Goal: Task Accomplishment & Management: Use online tool/utility

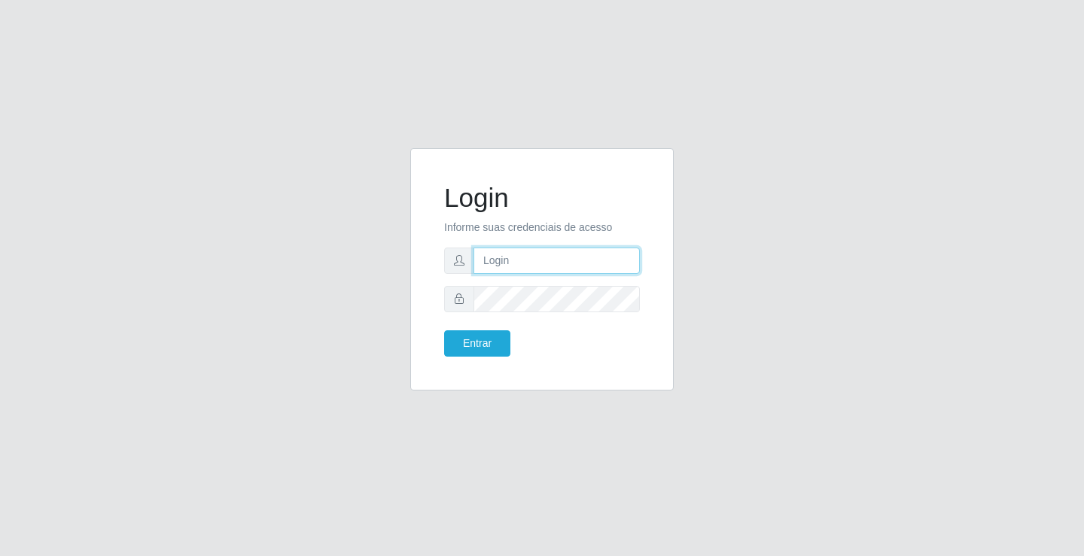
click at [586, 260] on input "text" at bounding box center [556, 261] width 166 height 26
type input "william@ideal"
click at [444, 330] on button "Entrar" at bounding box center [477, 343] width 66 height 26
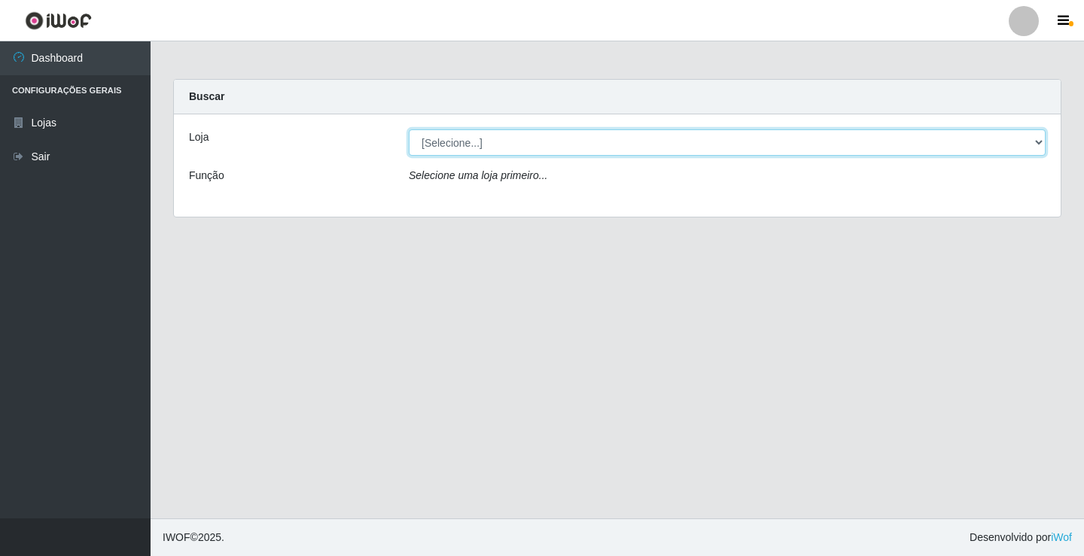
click at [619, 146] on select "[Selecione...] Ideal - Conceição" at bounding box center [727, 142] width 637 height 26
select select "231"
click at [409, 129] on select "[Selecione...] Ideal - Conceição" at bounding box center [727, 142] width 637 height 26
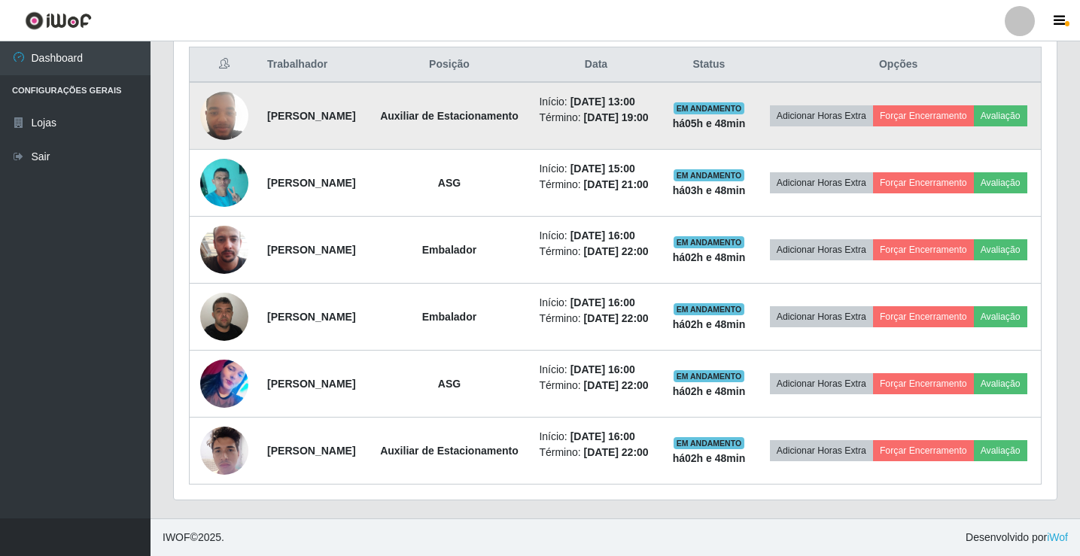
scroll to position [570, 0]
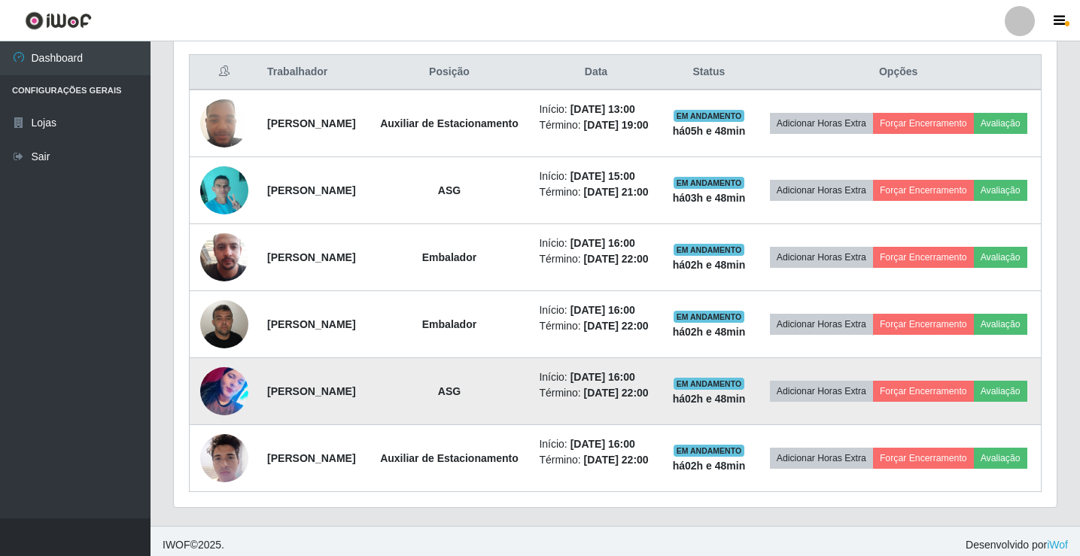
click at [218, 433] on img at bounding box center [224, 391] width 48 height 86
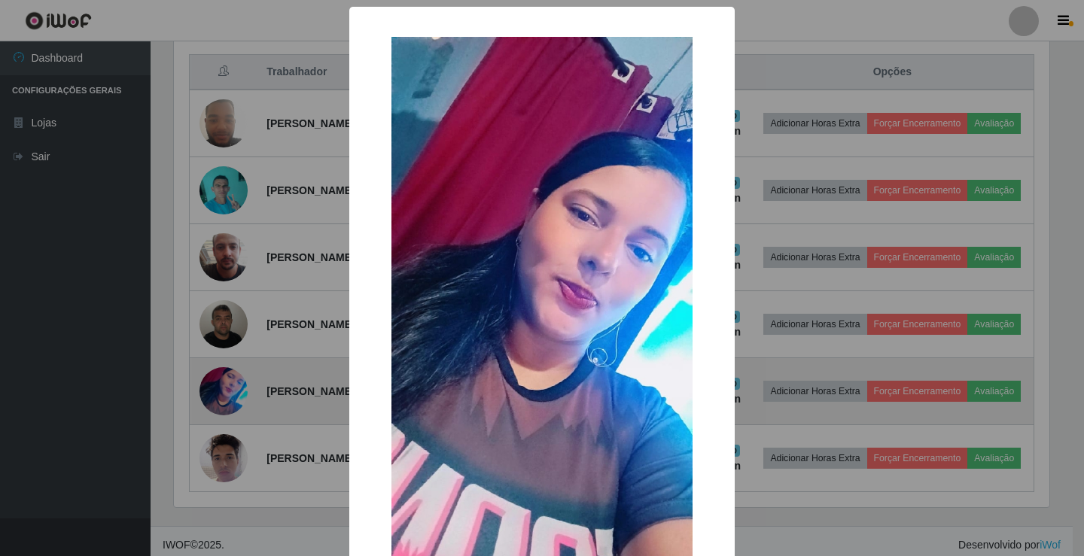
click at [218, 433] on div "× OK Cancel" at bounding box center [542, 278] width 1084 height 556
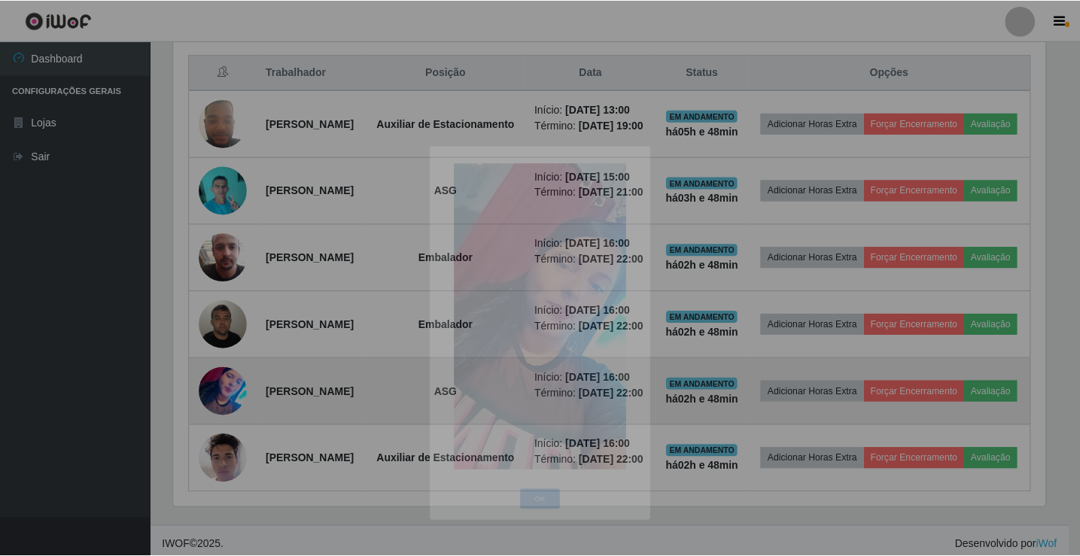
scroll to position [312, 883]
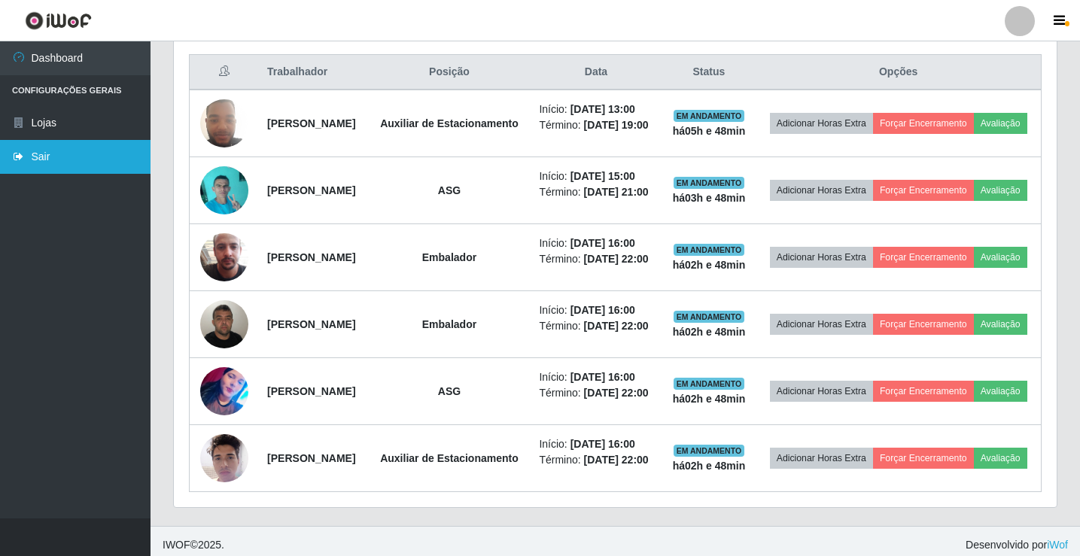
click at [90, 159] on link "Sair" at bounding box center [75, 157] width 151 height 34
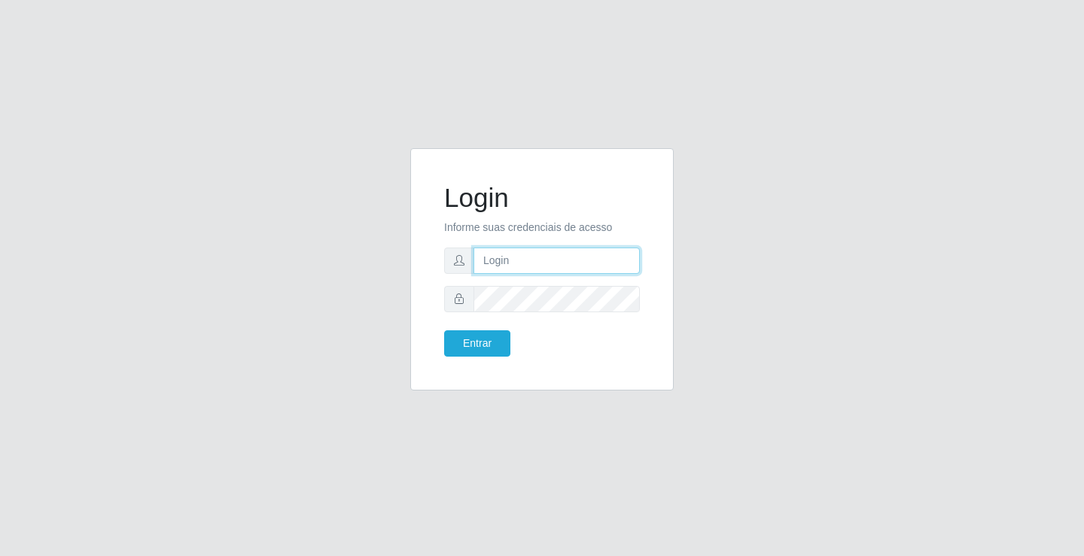
click at [550, 254] on input "text" at bounding box center [556, 261] width 166 height 26
type input "paulo@ideal"
click at [494, 342] on button "Entrar" at bounding box center [477, 343] width 66 height 26
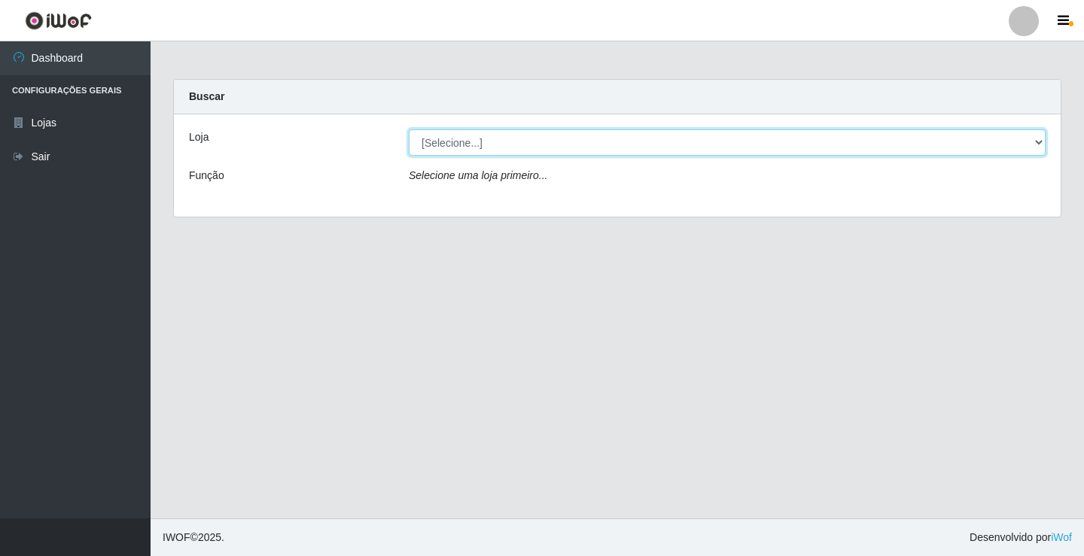
click at [512, 144] on select "[Selecione...] Ideal - Conceição" at bounding box center [727, 142] width 637 height 26
select select "231"
click at [409, 129] on select "[Selecione...] Ideal - Conceição" at bounding box center [727, 142] width 637 height 26
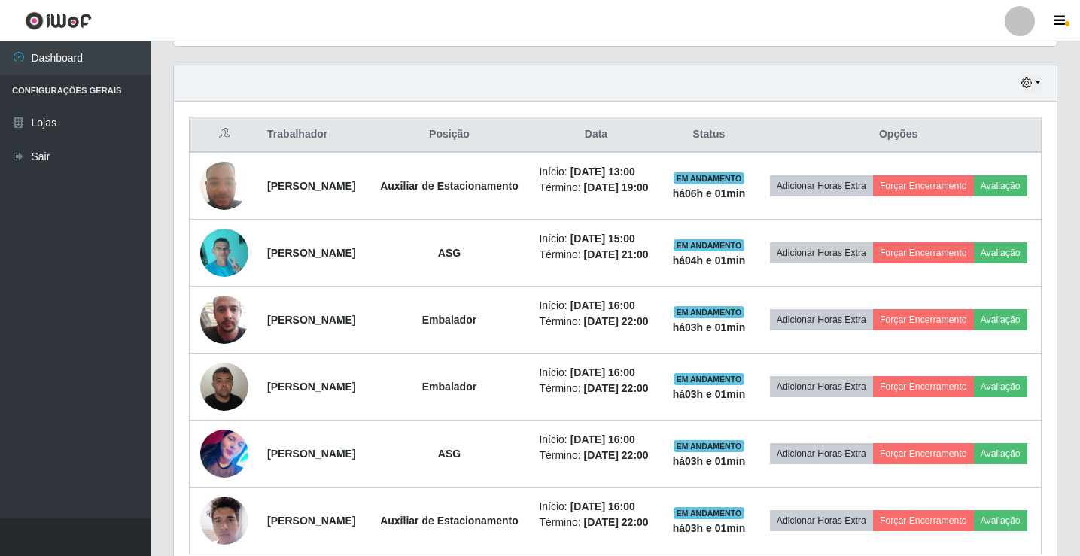
scroll to position [527, 0]
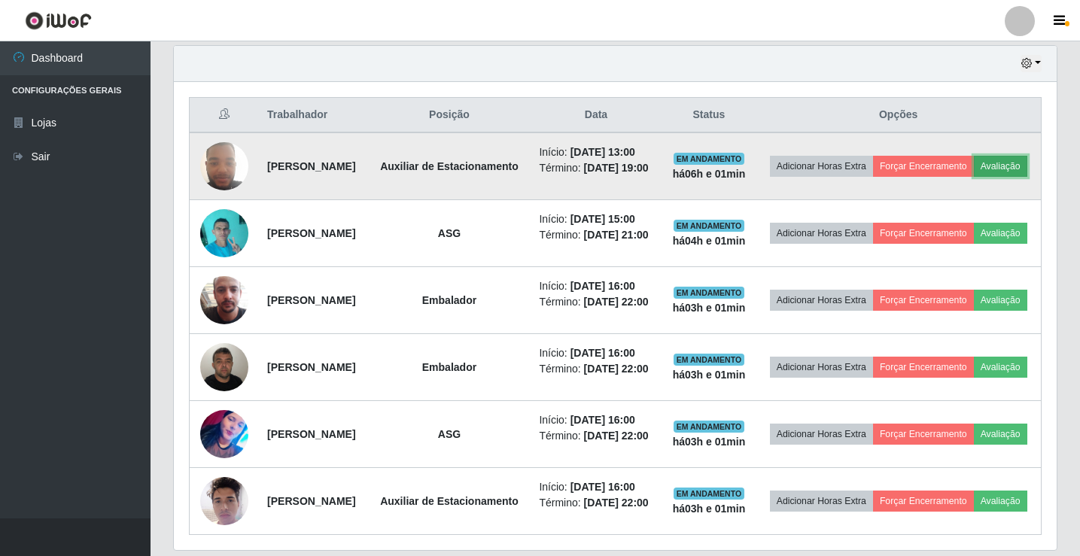
click at [974, 177] on button "Avaliação" at bounding box center [1000, 166] width 53 height 21
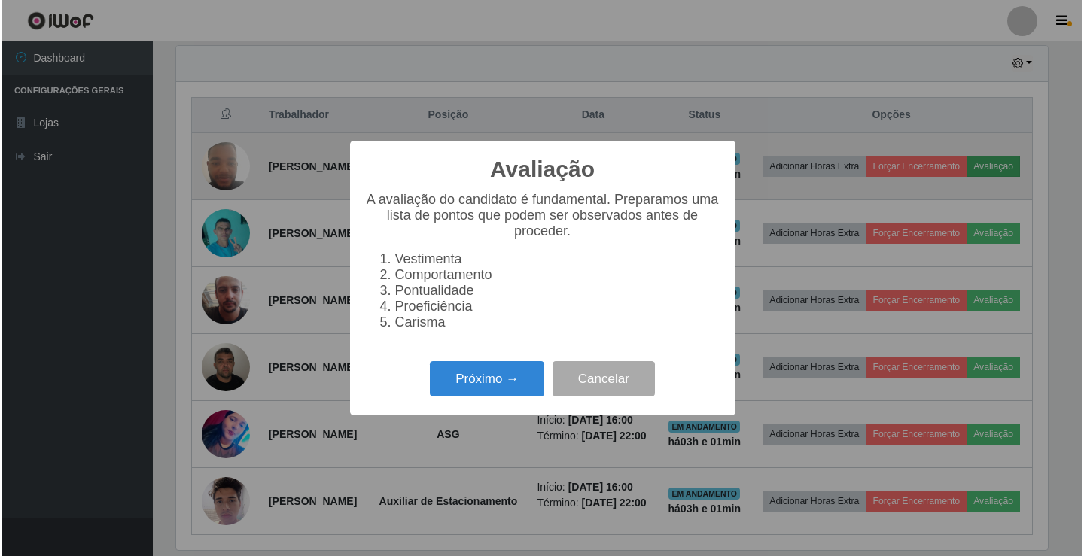
scroll to position [312, 875]
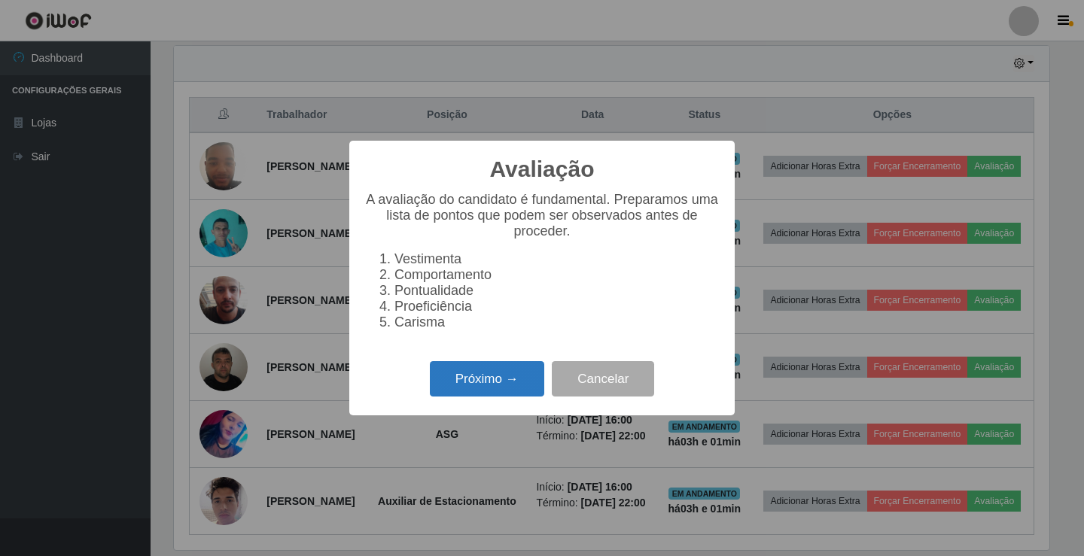
click at [491, 384] on button "Próximo →" at bounding box center [487, 378] width 114 height 35
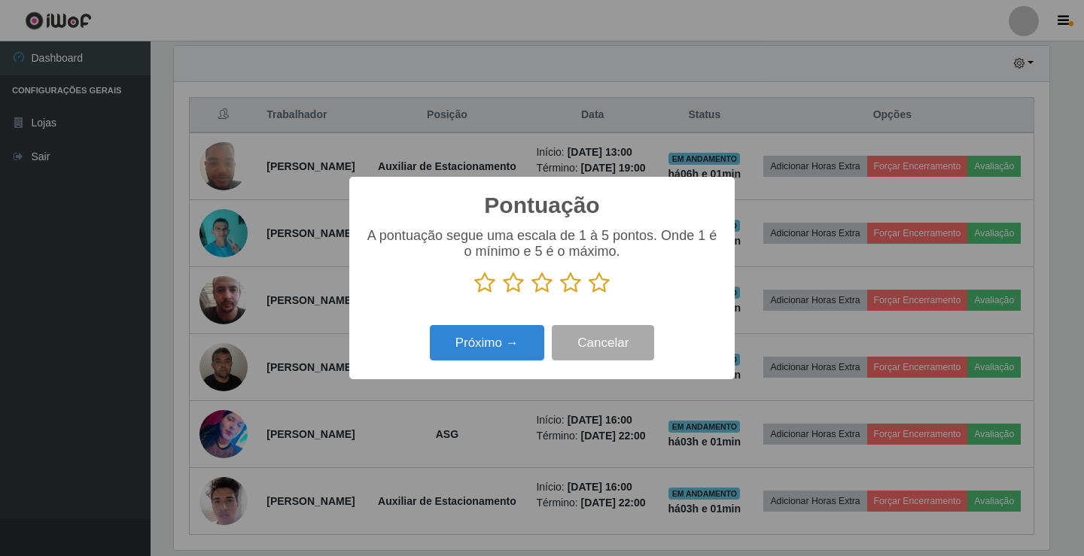
scroll to position [752261, 751698]
click at [549, 283] on icon at bounding box center [541, 283] width 21 height 23
click at [531, 294] on input "radio" at bounding box center [531, 294] width 0 height 0
click at [493, 344] on button "Próximo →" at bounding box center [487, 342] width 114 height 35
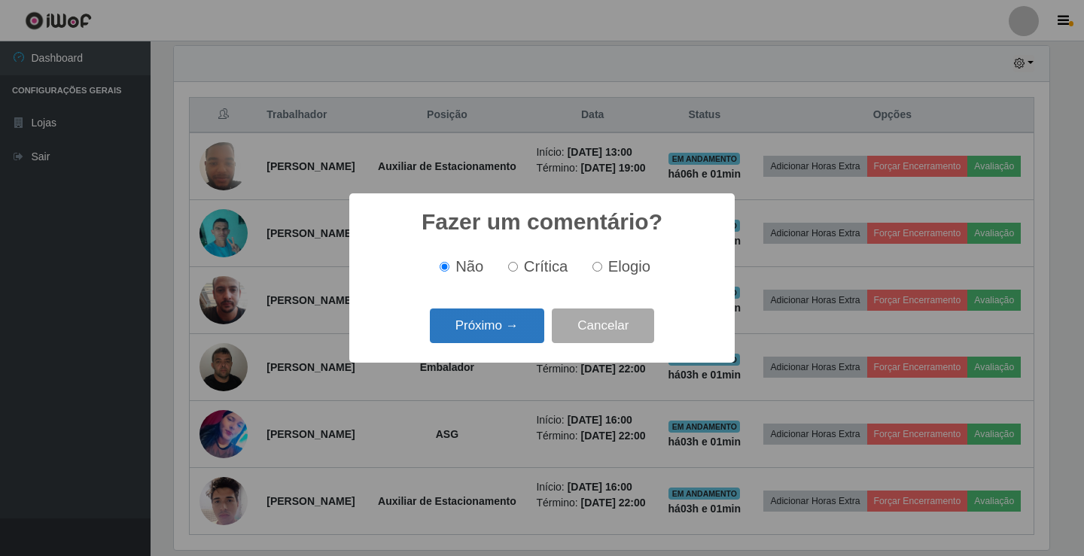
click at [502, 331] on button "Próximo →" at bounding box center [487, 326] width 114 height 35
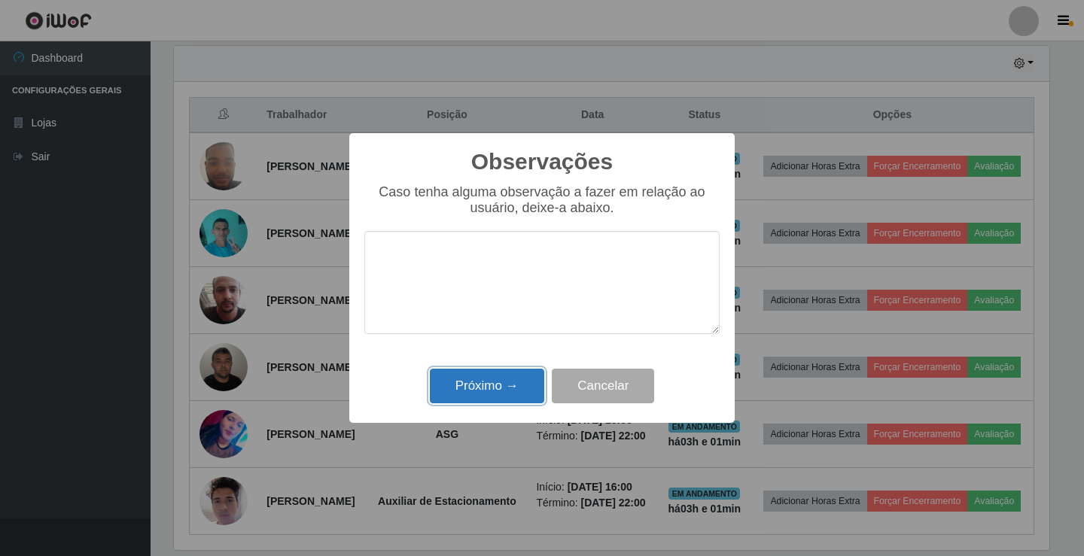
click at [503, 379] on button "Próximo →" at bounding box center [487, 386] width 114 height 35
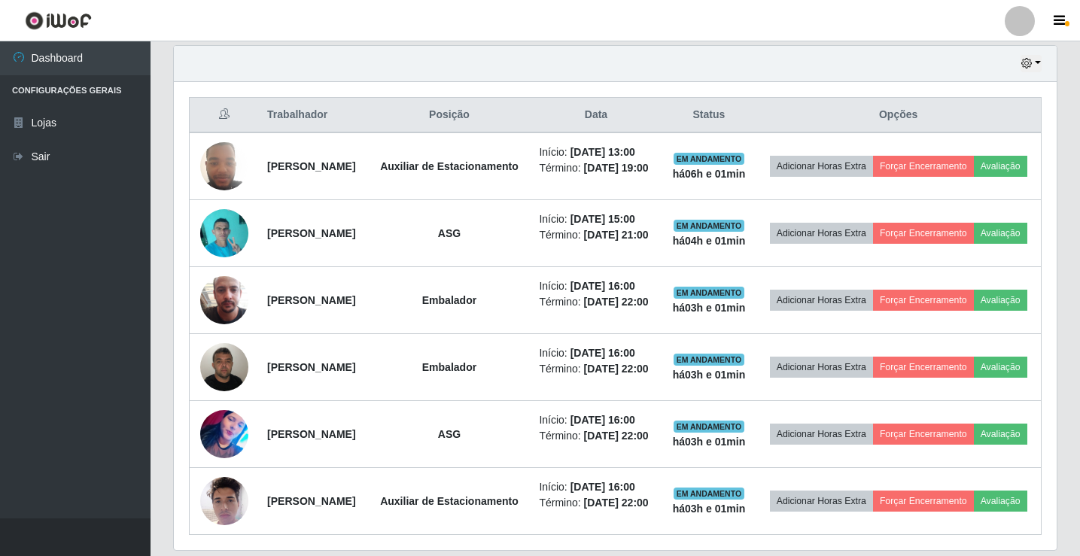
scroll to position [312, 883]
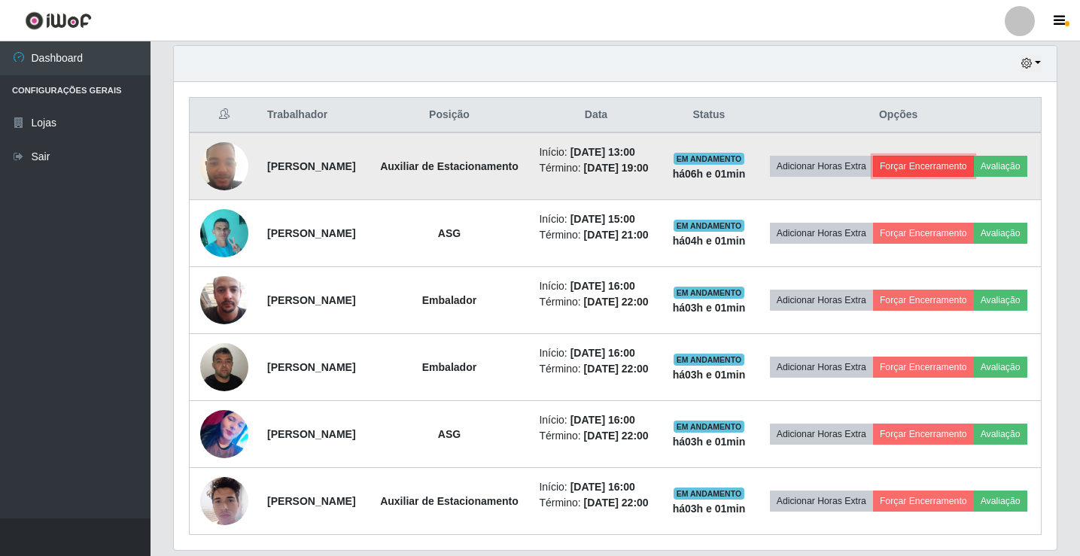
click at [974, 164] on button "Forçar Encerramento" at bounding box center [923, 166] width 101 height 21
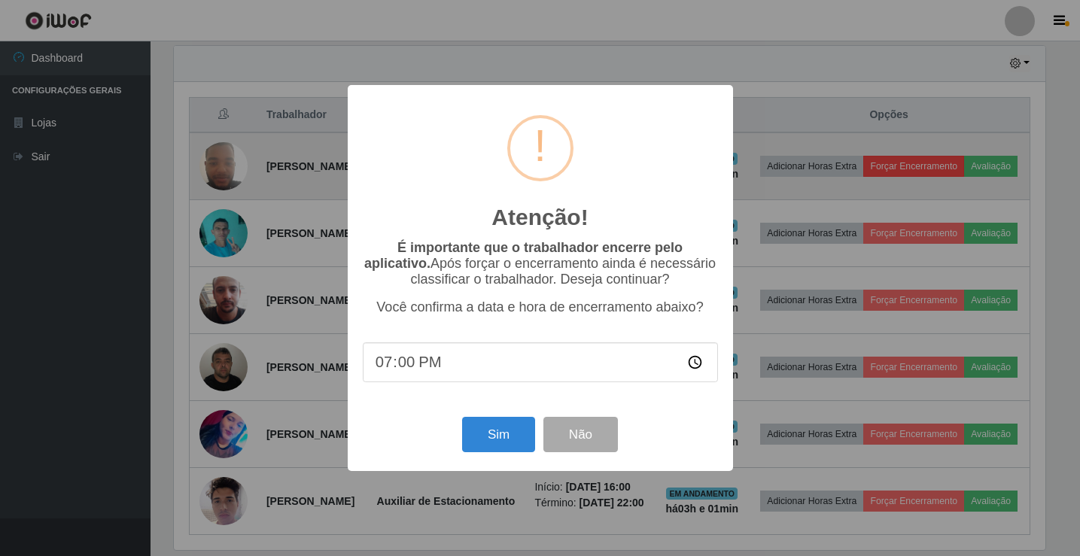
scroll to position [312, 875]
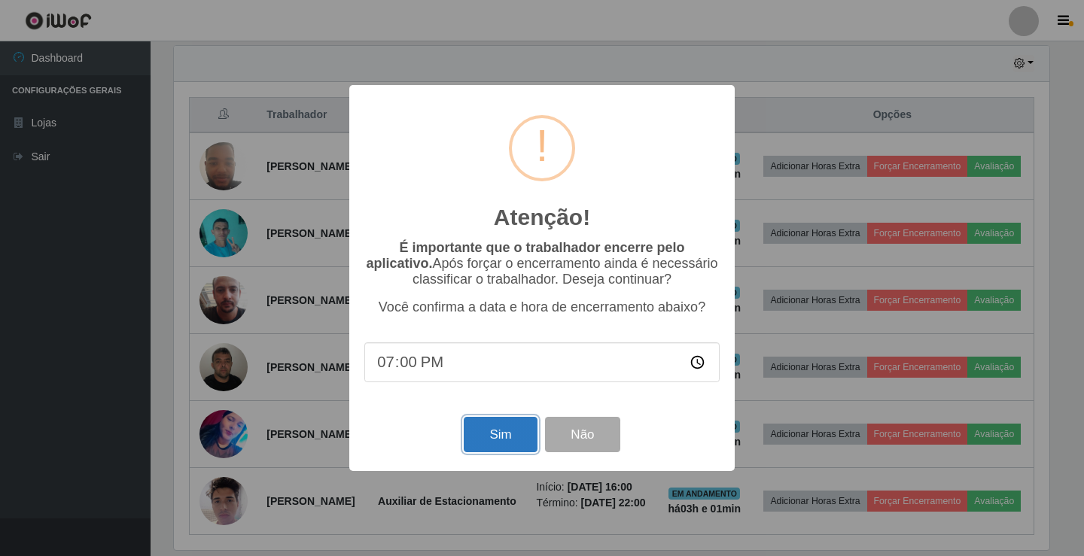
click at [512, 432] on button "Sim" at bounding box center [500, 434] width 73 height 35
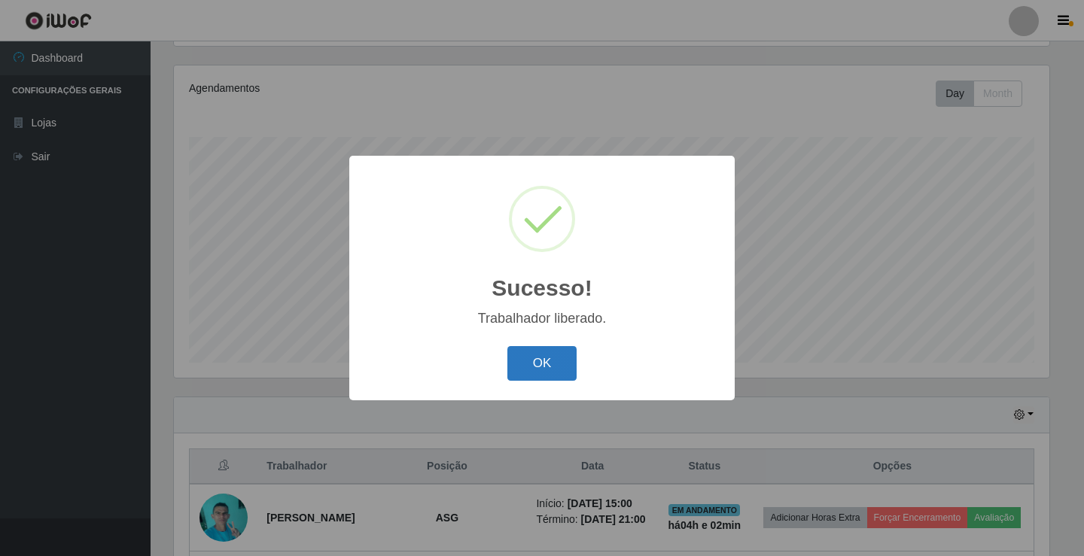
click at [558, 359] on button "OK" at bounding box center [542, 363] width 70 height 35
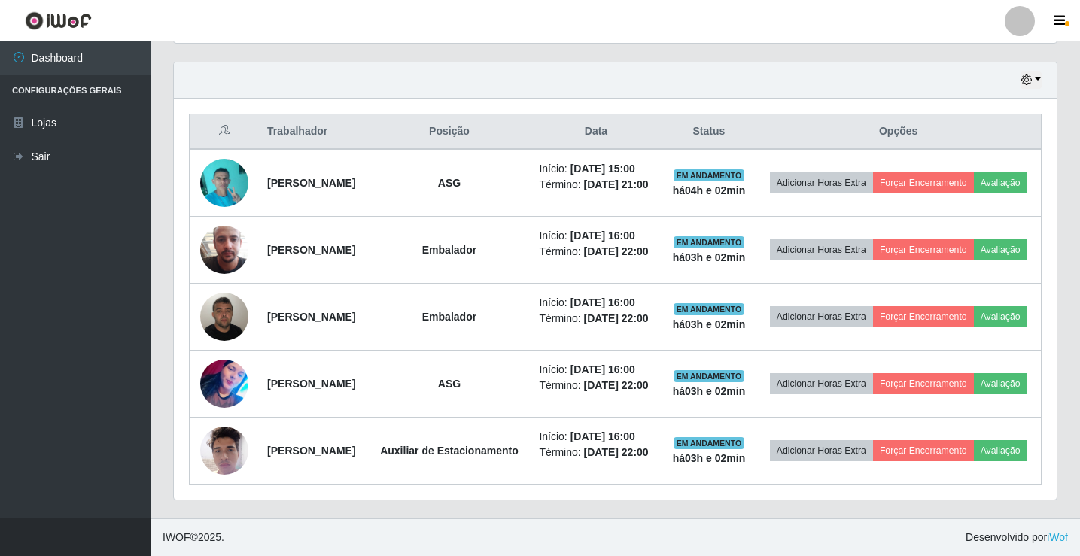
scroll to position [552, 0]
click at [38, 156] on link "Sair" at bounding box center [75, 157] width 151 height 34
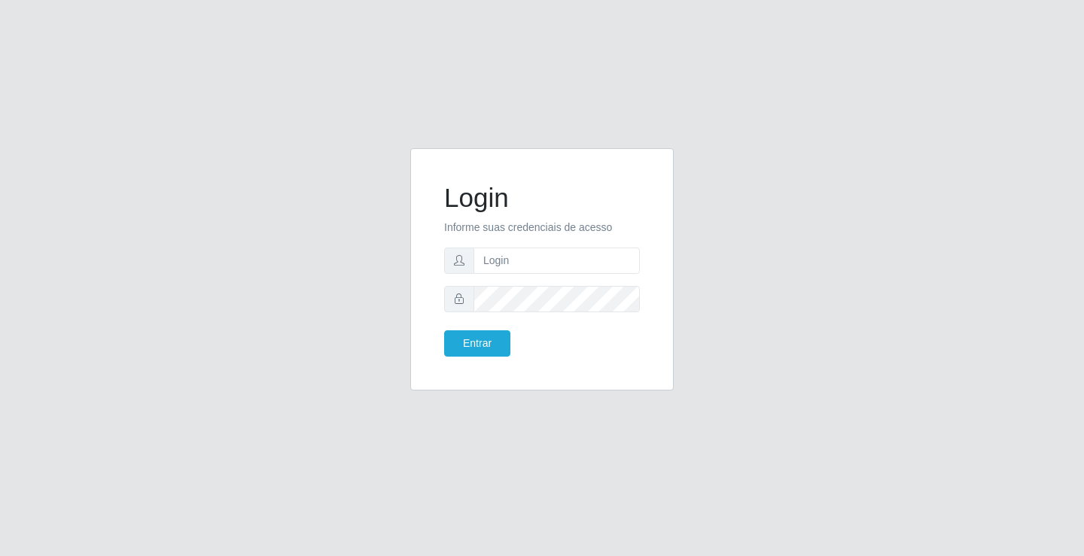
click at [341, 174] on div "Login Informe suas credenciais de acesso Entrar" at bounding box center [542, 278] width 858 height 260
